Goal: Task Accomplishment & Management: Manage account settings

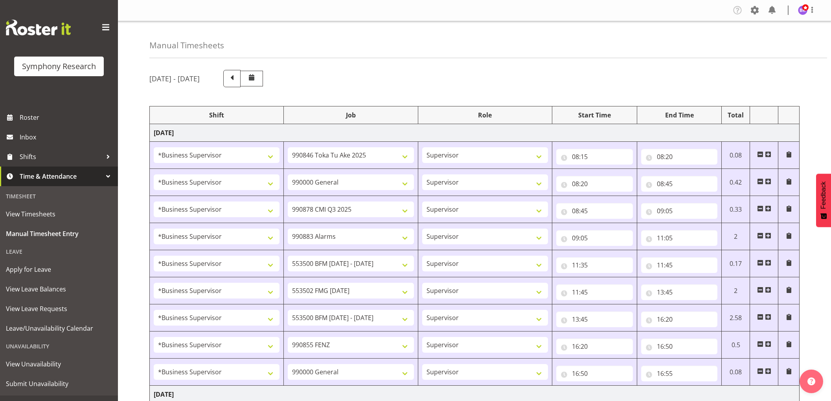
select select "1607"
select select "9426"
select select "1607"
select select "743"
select select "1607"
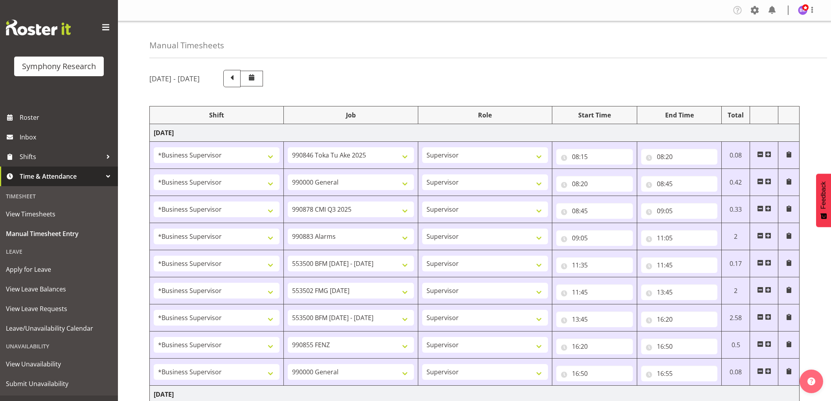
select select "10239"
select select "1607"
select select "10420"
select select "1607"
select select "10242"
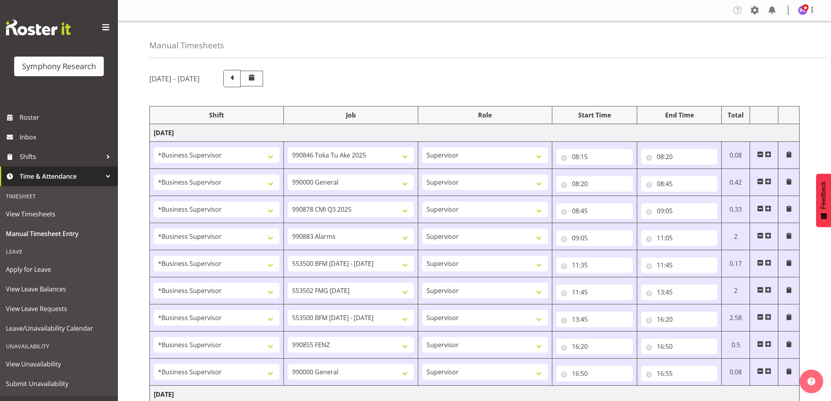
select select "1607"
select select "10458"
select select "1607"
select select "10242"
select select "1607"
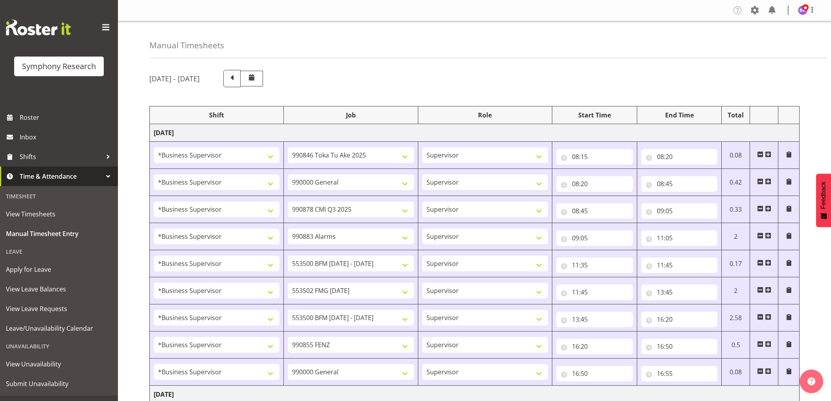
select select "9636"
select select "1607"
select select "743"
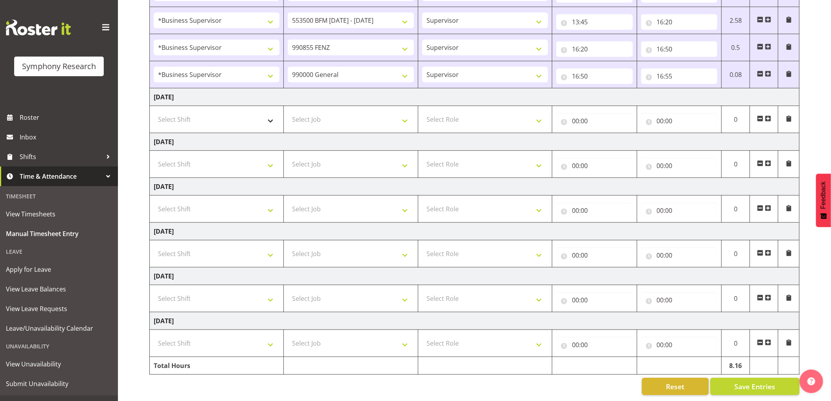
scroll to position [306, 0]
click at [247, 112] on select "Select Shift !!Weekend Residential (Roster IT Shift Label) *Business 9/10am ~ 4…" at bounding box center [217, 120] width 126 height 16
select select "1607"
click at [154, 112] on select "Select Shift !!Weekend Residential (Roster IT Shift Label) *Business 9/10am ~ 4…" at bounding box center [217, 120] width 126 height 16
click at [348, 113] on select "Select Job 550060 IF Admin 553492 World Poll Australia Wave 2 2025 553500 BFM J…" at bounding box center [351, 120] width 126 height 16
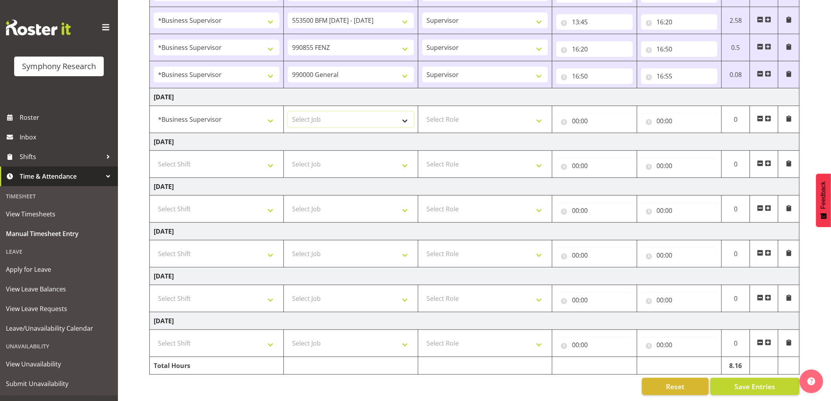
select select "743"
click at [288, 112] on select "Select Job 550060 IF Admin 553492 World Poll Australia Wave 2 2025 553500 BFM J…" at bounding box center [351, 120] width 126 height 16
click at [453, 115] on select "Select Role Supervisor Interviewing Briefing" at bounding box center [485, 120] width 126 height 16
select select "45"
click at [422, 112] on select "Select Role Supervisor Interviewing Briefing" at bounding box center [485, 120] width 126 height 16
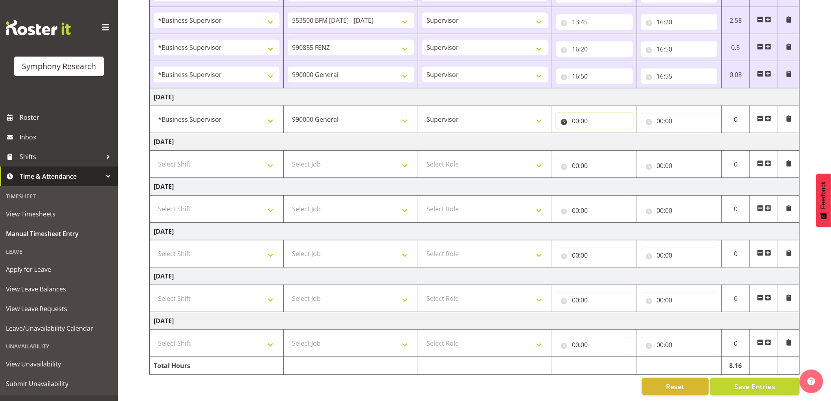
click at [576, 114] on input "00:00" at bounding box center [594, 121] width 77 height 16
click at [608, 136] on select "00 01 02 03 04 05 06 07 08 09 10 11 12 13 14 15 16 17 18 19 20 21 22 23" at bounding box center [610, 142] width 18 height 16
select select "10"
click at [601, 134] on select "00 01 02 03 04 05 06 07 08 09 10 11 12 13 14 15 16 17 18 19 20 21 22 23" at bounding box center [610, 142] width 18 height 16
type input "10:00"
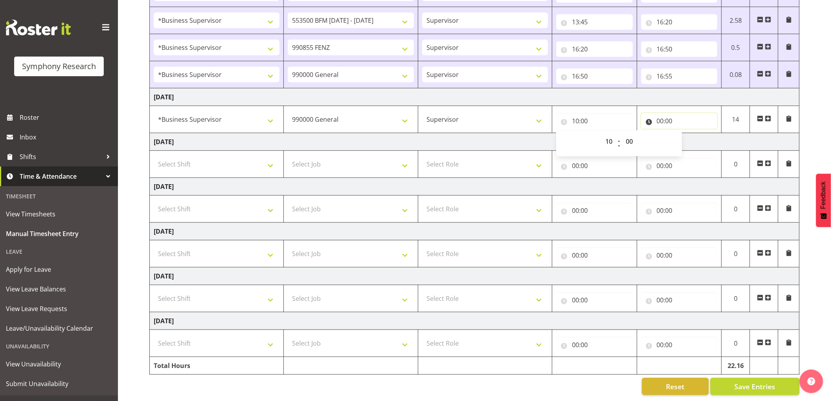
click at [659, 113] on input "00:00" at bounding box center [679, 121] width 77 height 16
click at [692, 135] on select "00 01 02 03 04 05 06 07 08 09 10 11 12 13 14 15 16 17 18 19 20 21 22 23" at bounding box center [695, 142] width 18 height 16
select select "10"
click at [686, 134] on select "00 01 02 03 04 05 06 07 08 09 10 11 12 13 14 15 16 17 18 19 20 21 22 23" at bounding box center [695, 142] width 18 height 16
type input "10:00"
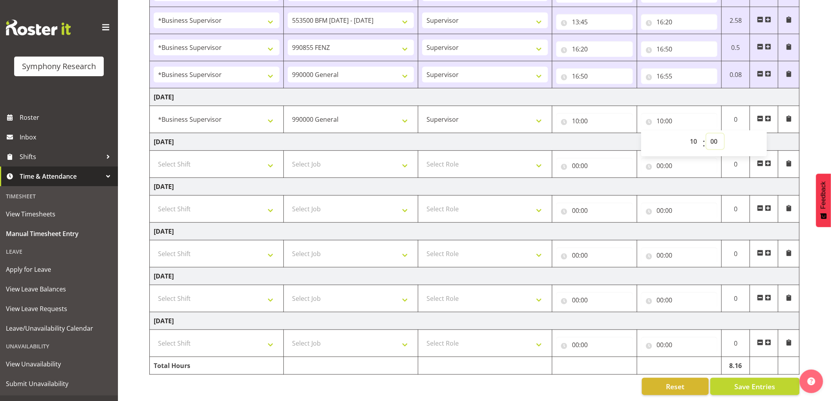
click at [714, 134] on select "00 01 02 03 04 05 06 07 08 09 10 11 12 13 14 15 16 17 18 19 20 21 22 23 24 25 2…" at bounding box center [715, 142] width 18 height 16
select select "20"
click at [706, 134] on select "00 01 02 03 04 05 06 07 08 09 10 11 12 13 14 15 16 17 18 19 20 21 22 23 24 25 2…" at bounding box center [715, 142] width 18 height 16
type input "10:20"
click at [771, 108] on td at bounding box center [764, 119] width 28 height 27
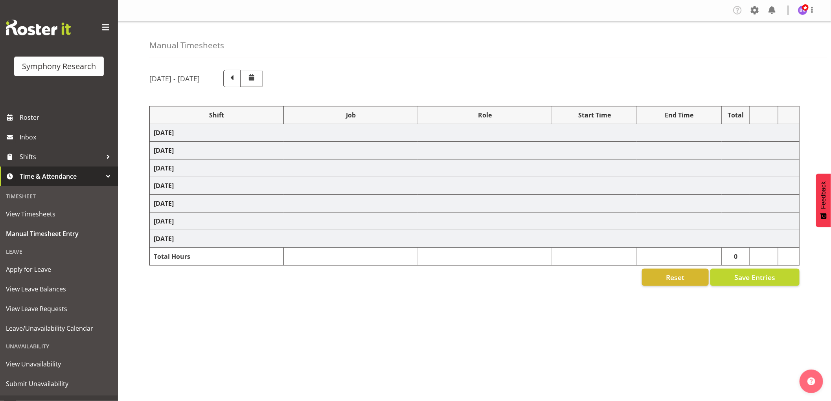
select select "1607"
select select "9426"
select select "1607"
select select "743"
select select "1607"
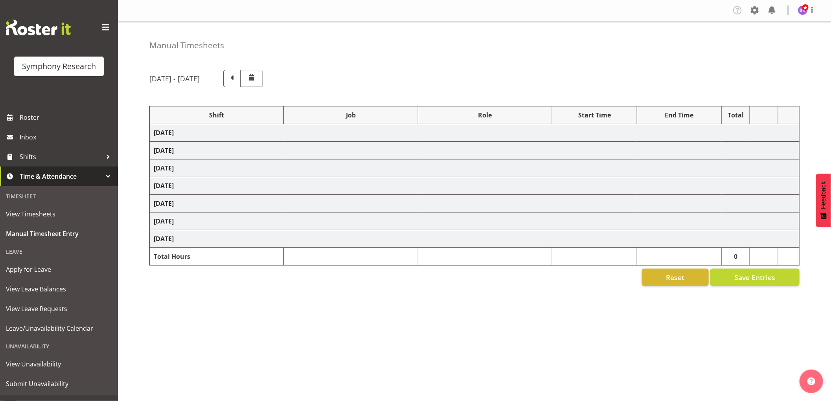
select select "10239"
select select "1607"
select select "10420"
select select "1607"
select select "10242"
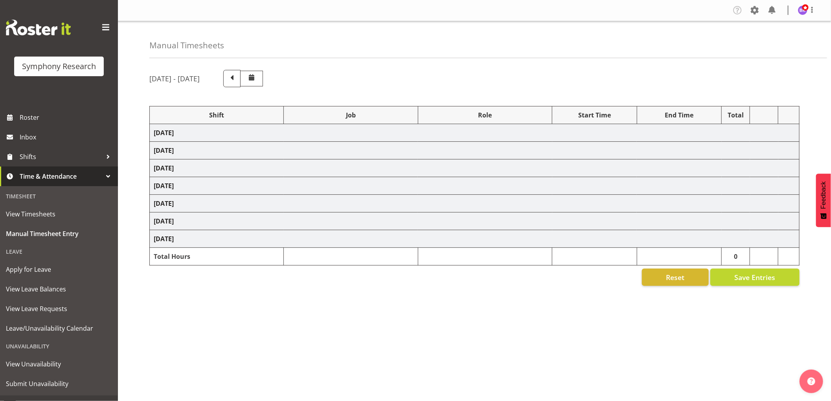
select select "1607"
select select "10458"
select select "1607"
select select "10242"
select select "1607"
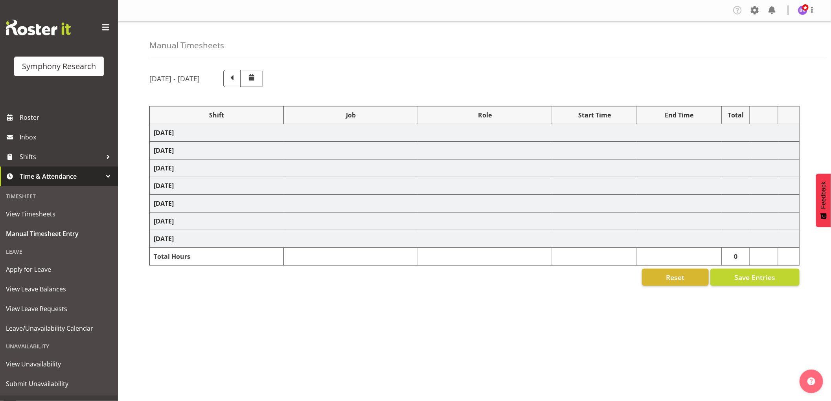
select select "9636"
select select "1607"
select select "743"
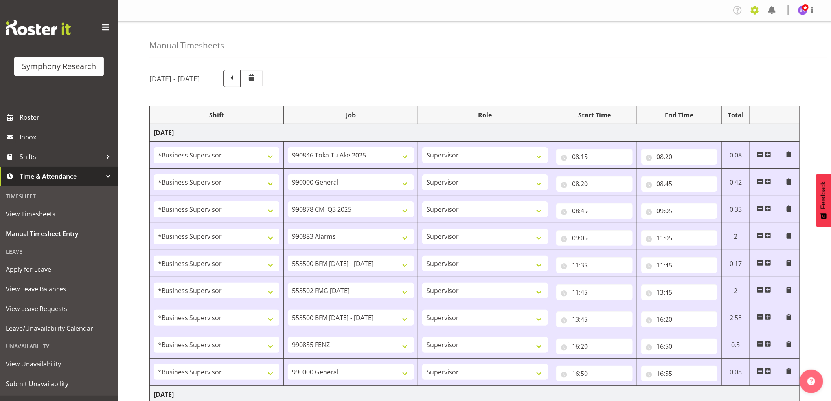
click at [755, 10] on span at bounding box center [754, 10] width 13 height 13
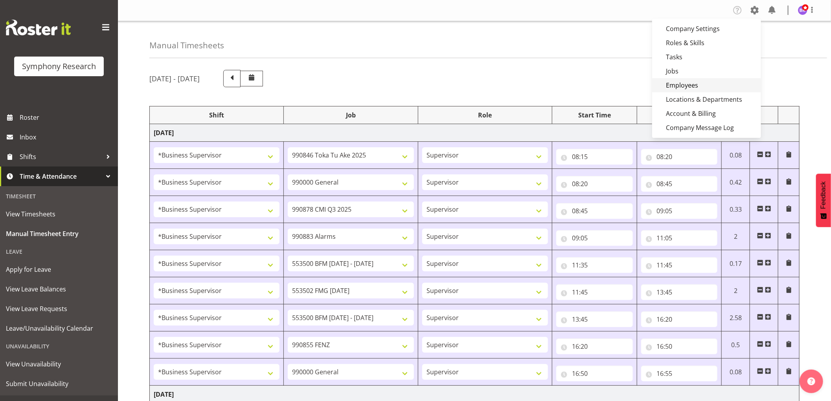
click at [713, 79] on link "Employees" at bounding box center [706, 85] width 109 height 14
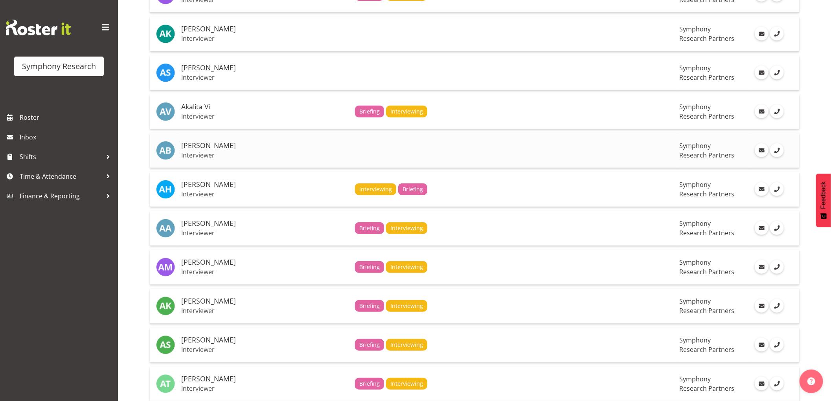
scroll to position [262, 0]
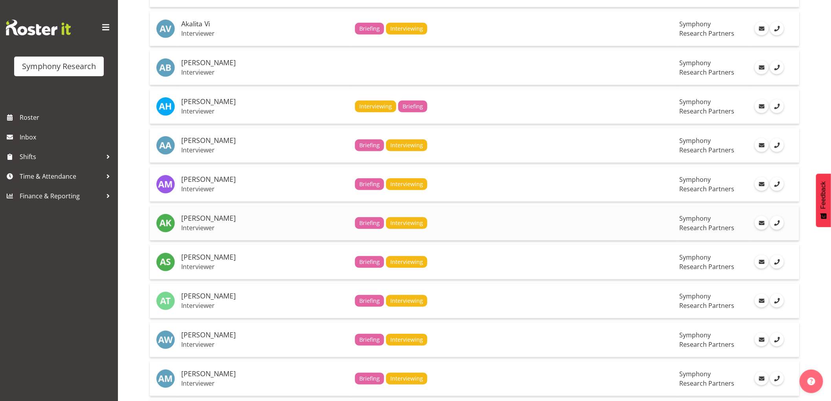
click at [205, 222] on h5 "[PERSON_NAME]" at bounding box center [264, 219] width 167 height 8
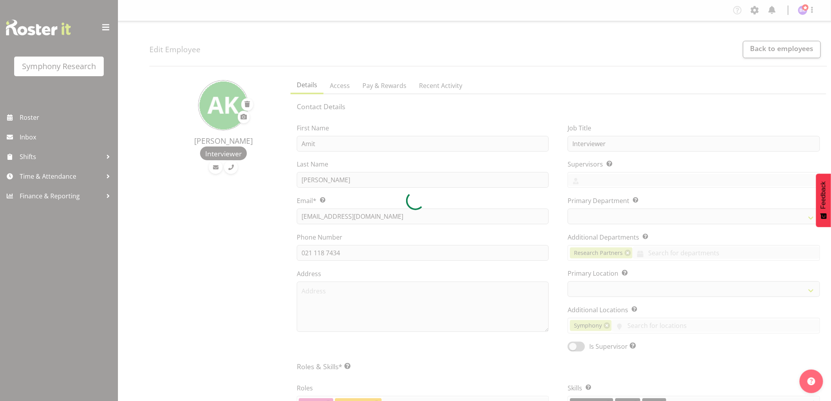
select select
select select "51"
select select "39"
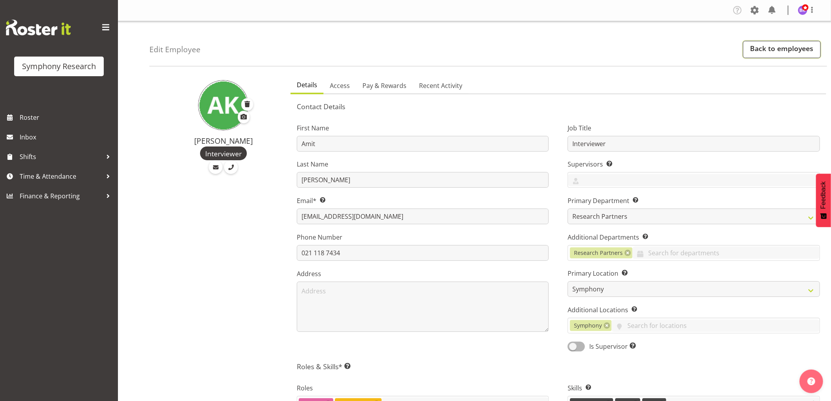
click at [755, 52] on link "Back to employees" at bounding box center [782, 49] width 78 height 17
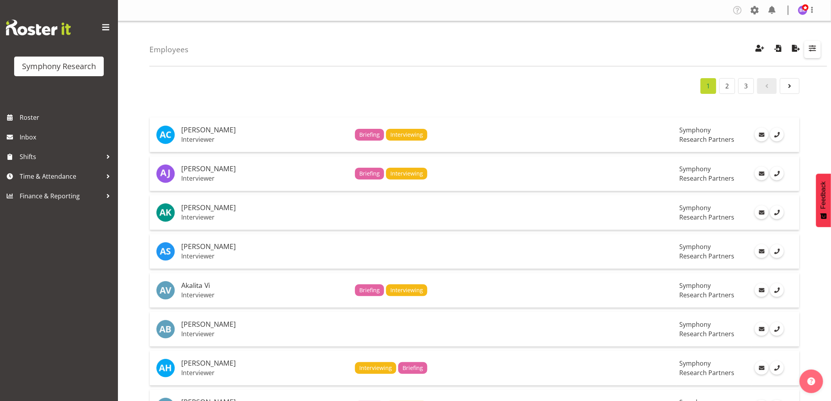
click at [810, 46] on span "button" at bounding box center [812, 48] width 10 height 10
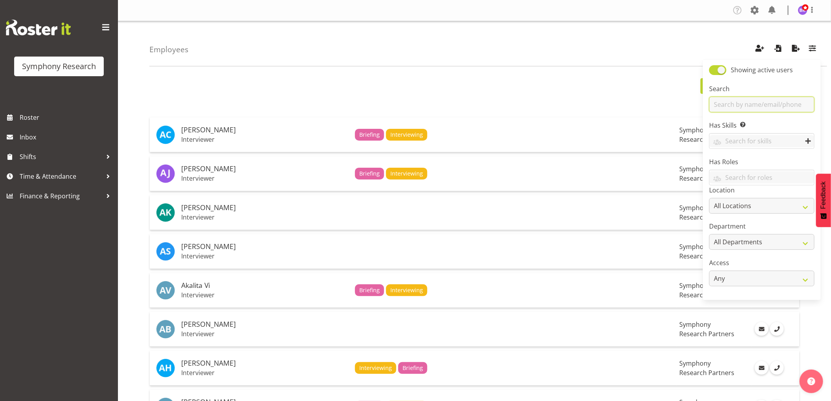
click at [723, 105] on input "text" at bounding box center [761, 105] width 105 height 16
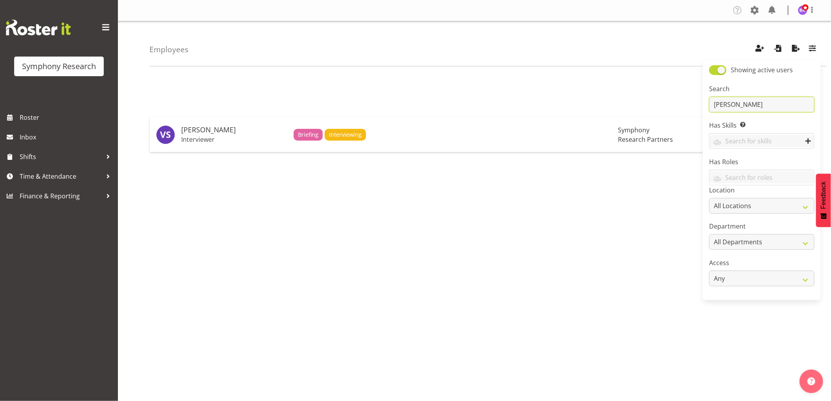
drag, startPoint x: 739, startPoint y: 104, endPoint x: 696, endPoint y: 105, distance: 42.8
click at [696, 105] on div "Employees Showing active users Search viren Has Skills Enter any skills require…" at bounding box center [474, 203] width 713 height 365
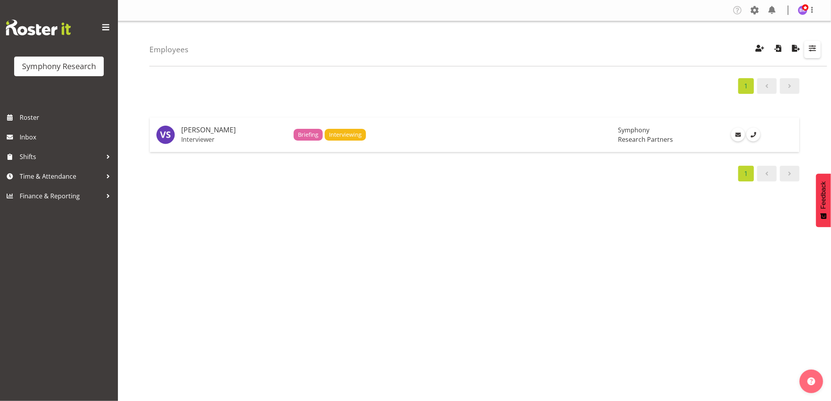
click at [814, 50] on span "button" at bounding box center [812, 48] width 10 height 10
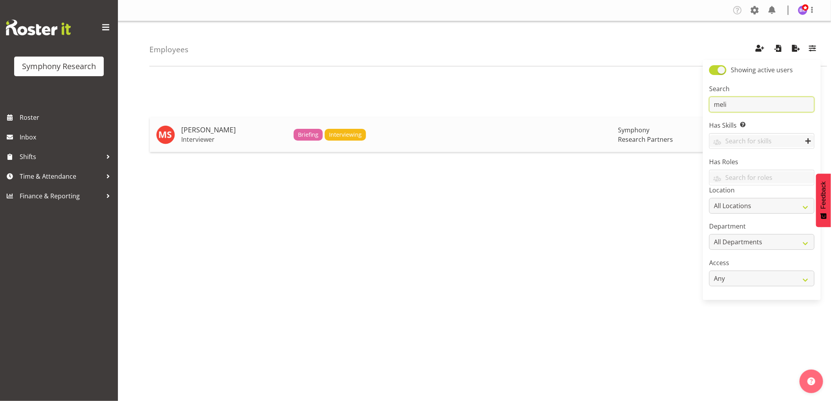
type input "meli"
click at [226, 129] on h5 "[PERSON_NAME]" at bounding box center [234, 130] width 106 height 8
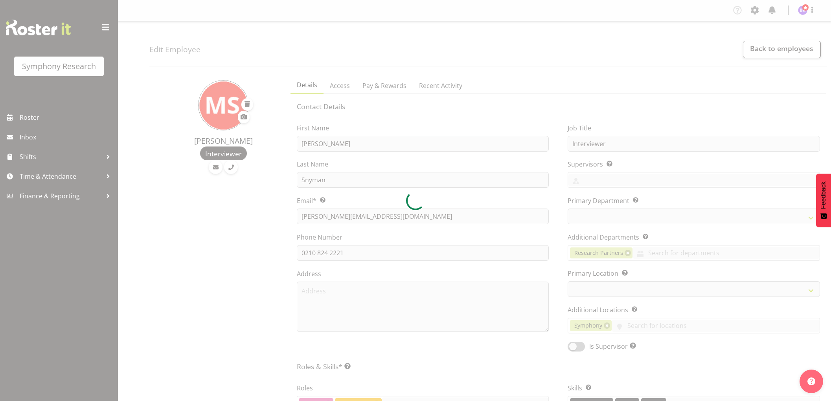
select select
select select "39"
